Goal: Check status: Check status

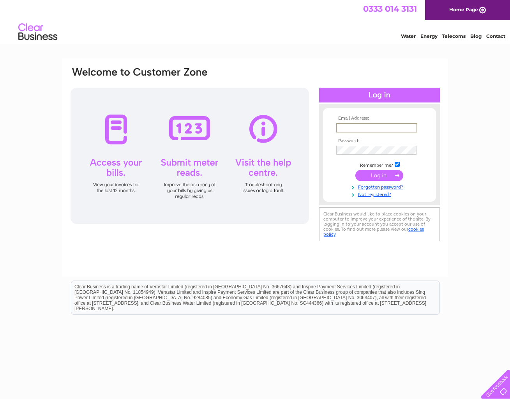
type input "[EMAIL_ADDRESS][DOMAIN_NAME]"
click at [378, 177] on input "submit" at bounding box center [379, 174] width 48 height 11
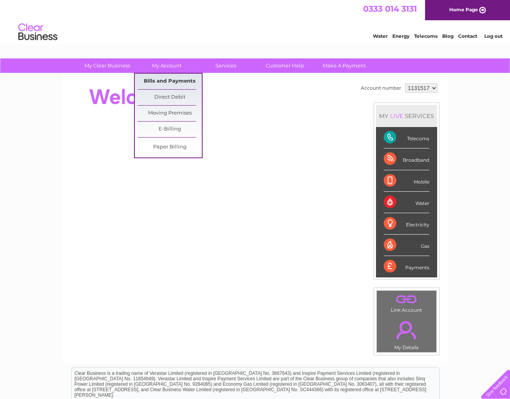
click at [167, 84] on link "Bills and Payments" at bounding box center [170, 82] width 64 height 16
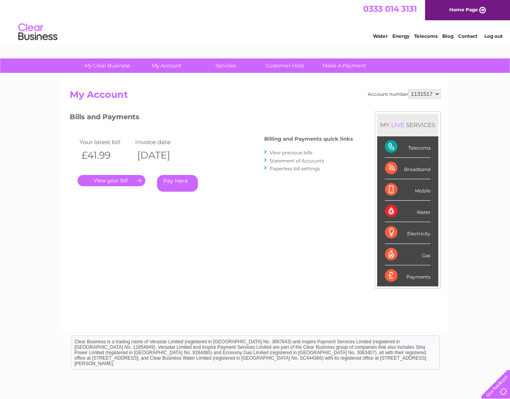
click at [123, 178] on link "." at bounding box center [112, 180] width 68 height 11
